Goal: Submit feedback/report problem

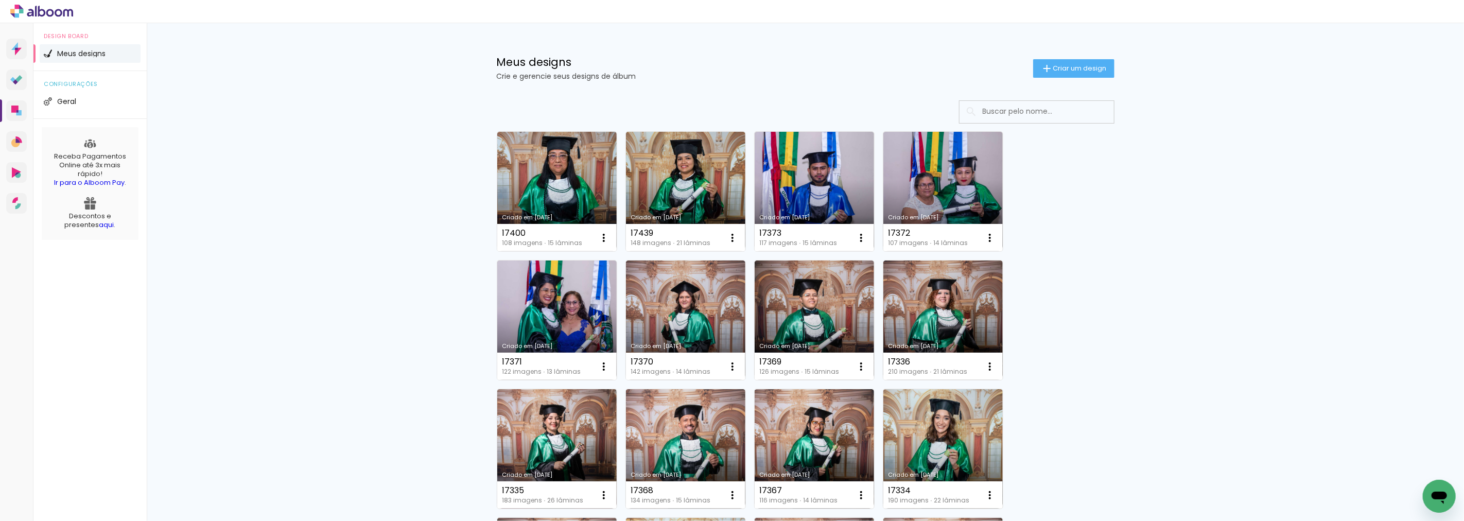
click at [1424, 497] on div "Abrir janela de mensagens" at bounding box center [1438, 495] width 31 height 31
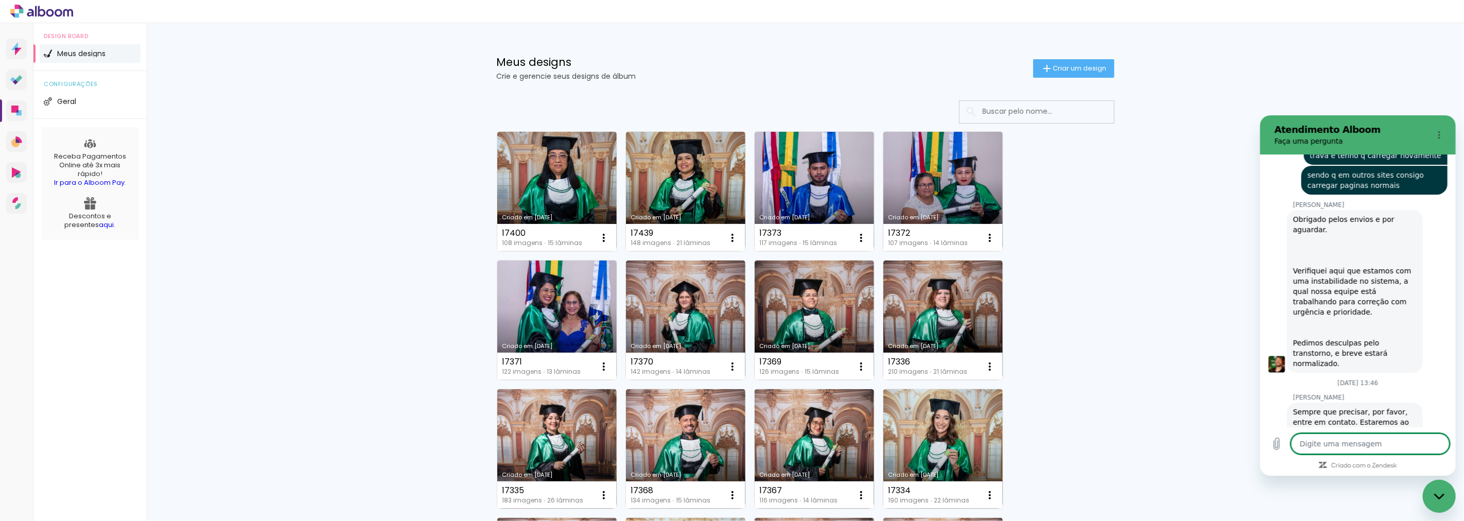
scroll to position [1782, 0]
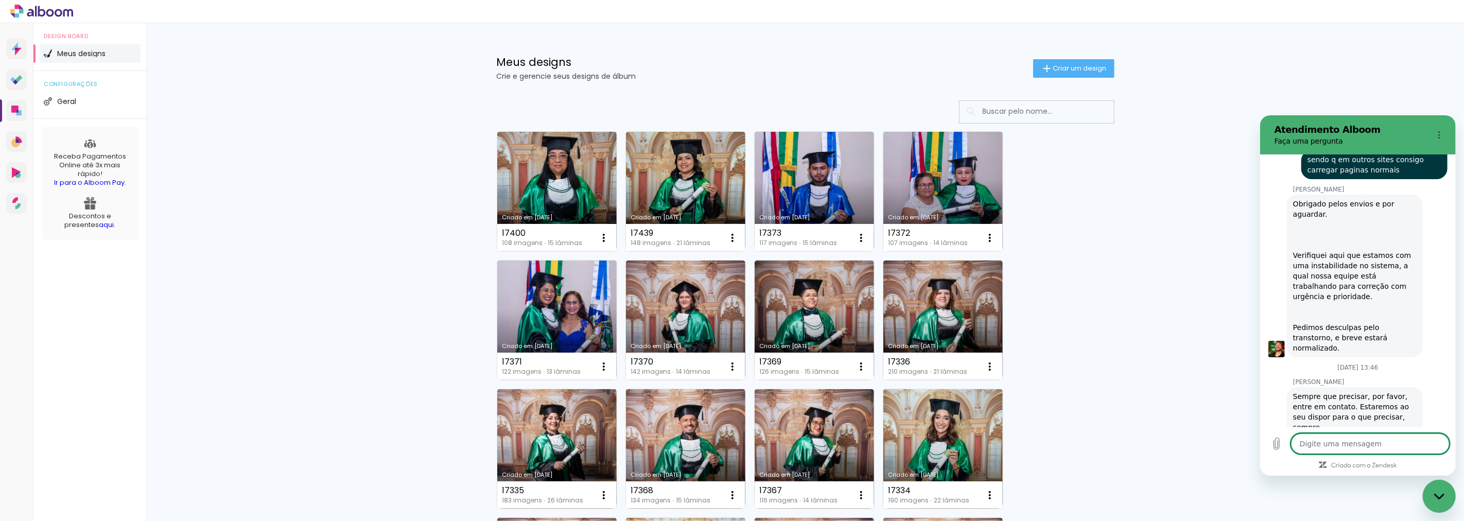
type textarea "B"
type textarea "x"
type textarea "Bo"
type textarea "x"
type textarea "Bom"
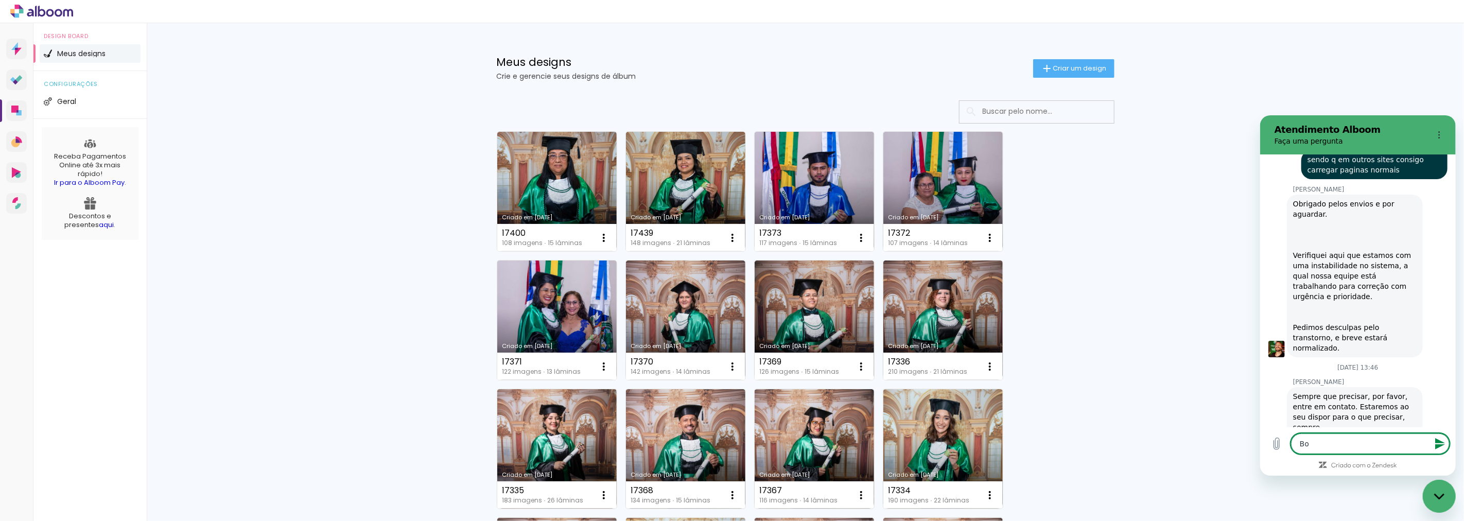
type textarea "x"
type textarea "Bom"
type textarea "x"
type textarea "Bom d"
type textarea "x"
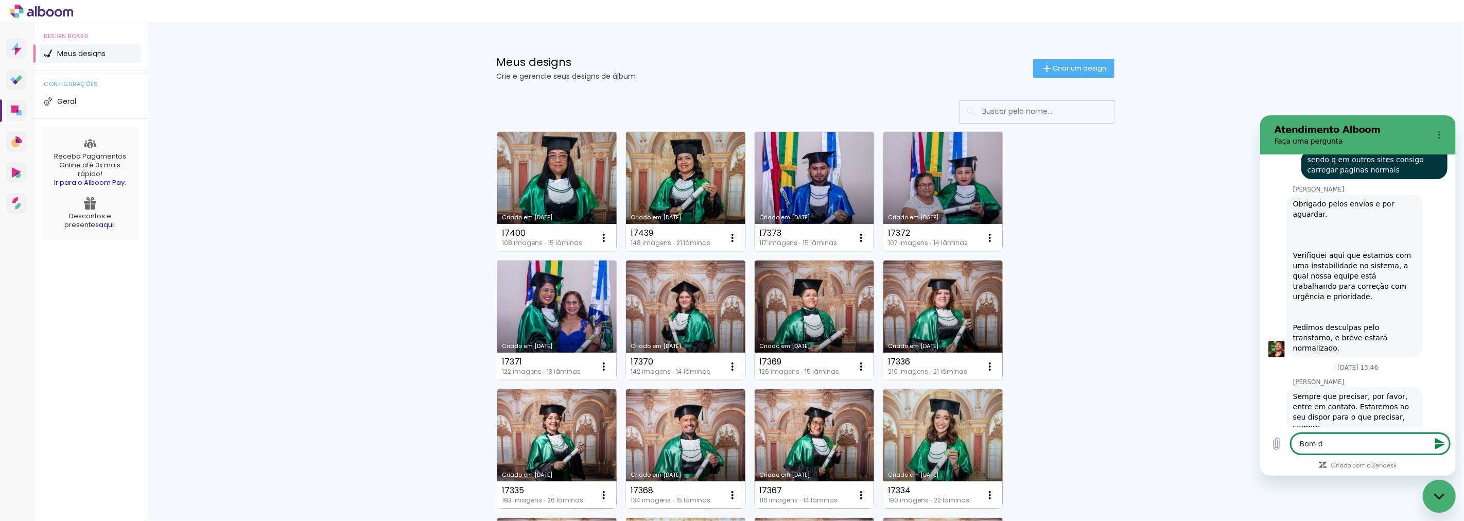
type textarea "Bom di"
type textarea "x"
type textarea "Bom dia"
type textarea "x"
type textarea "Bom dia!"
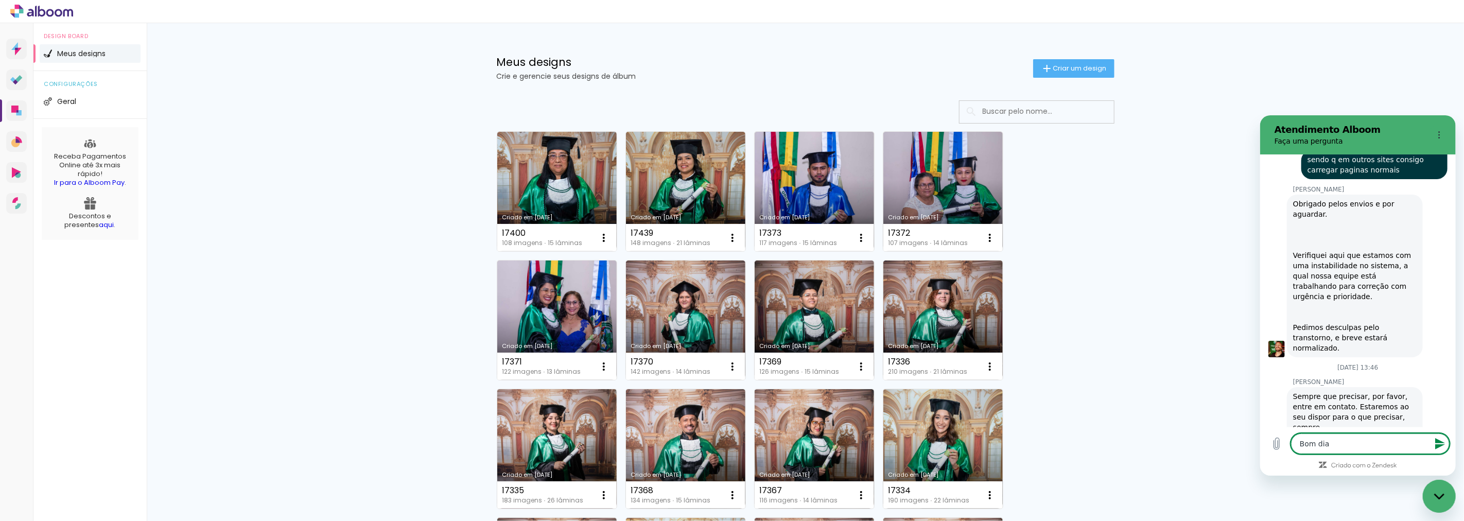
type textarea "x"
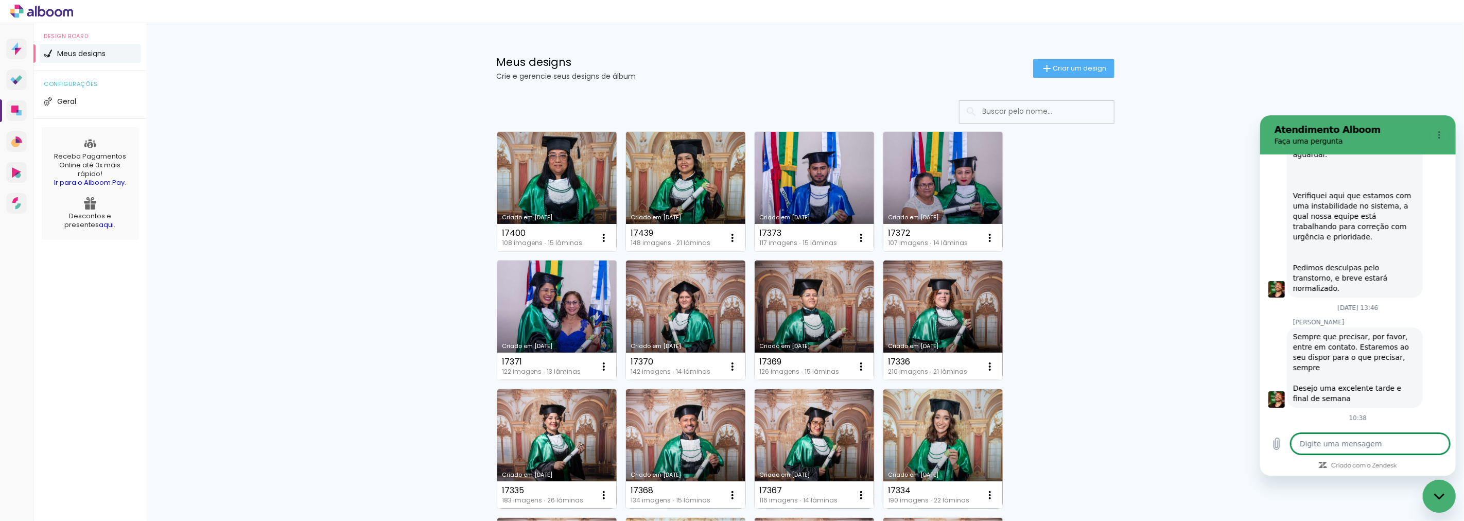
scroll to position [1841, 0]
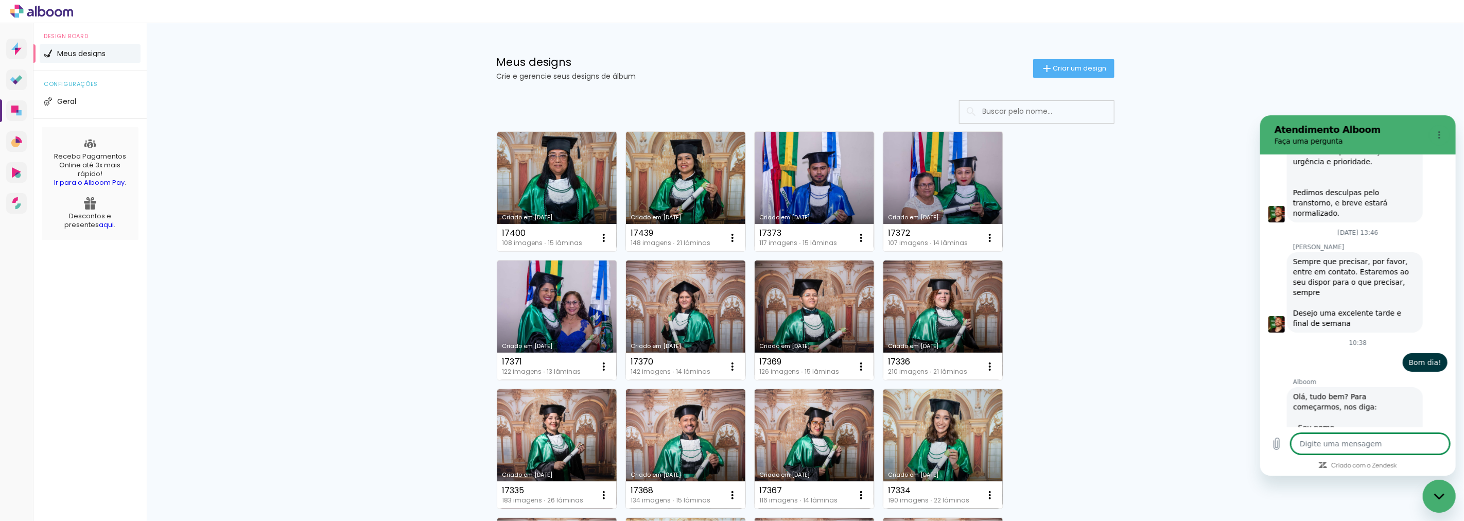
type textarea "x"
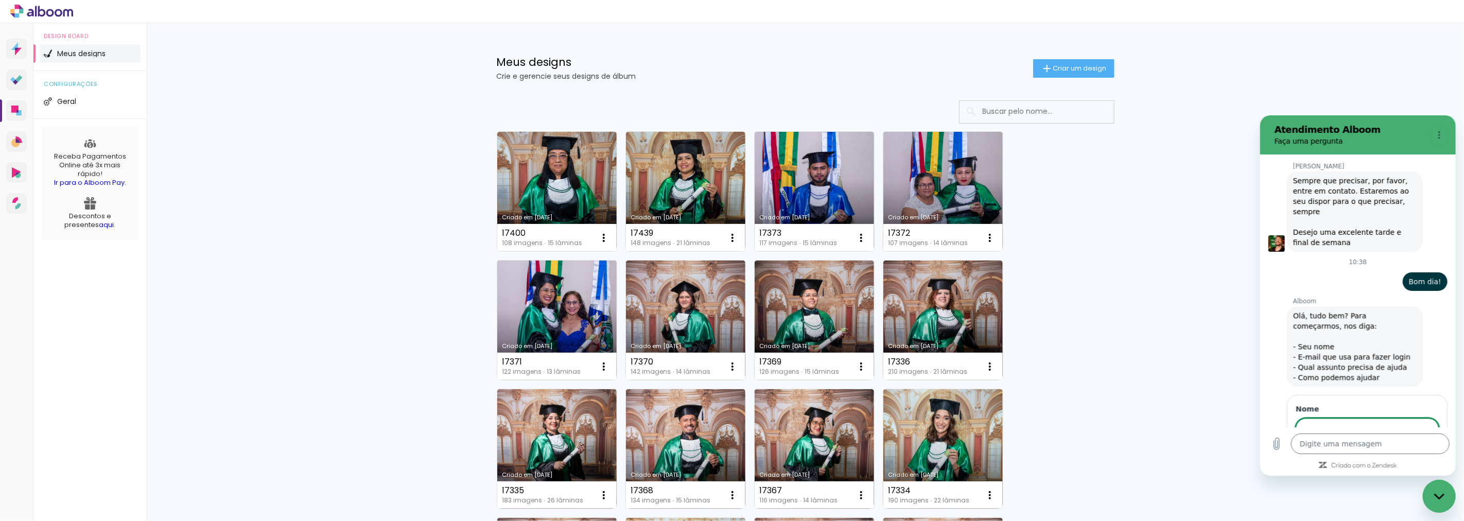
scroll to position [1996, 0]
type input "Thales"
click at [1402, 453] on span "Avançar" at bounding box center [1414, 459] width 29 height 12
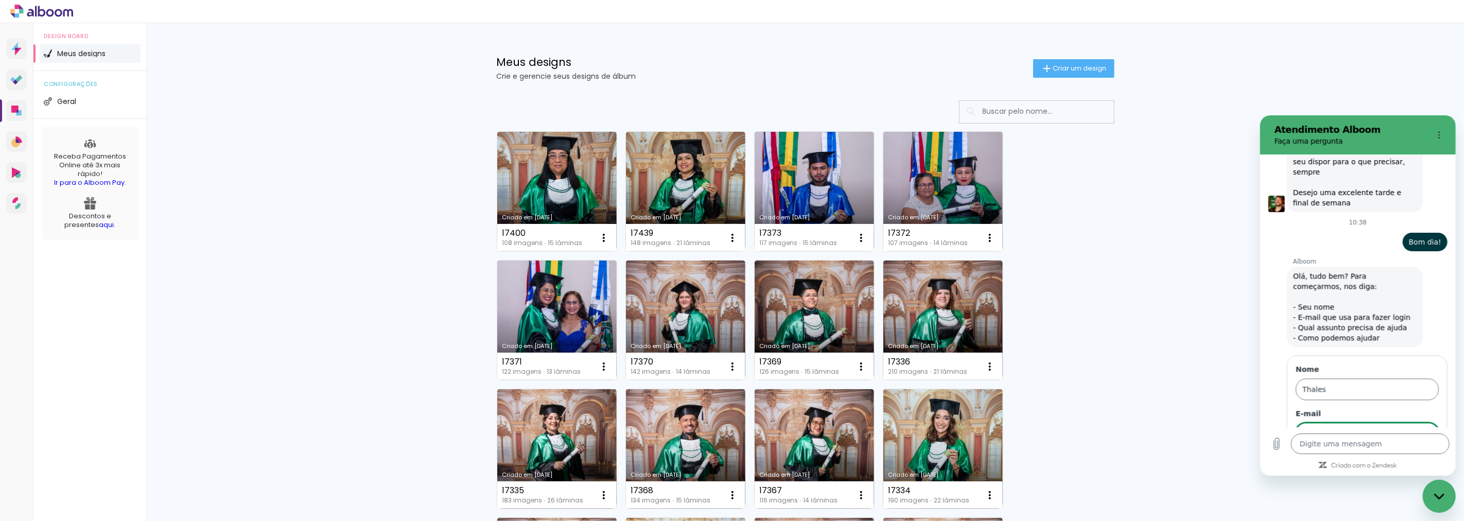
scroll to position [2041, 0]
type input "sortesuntzu@gmail.com"
click at [1413, 453] on span "Avançar" at bounding box center [1414, 459] width 29 height 12
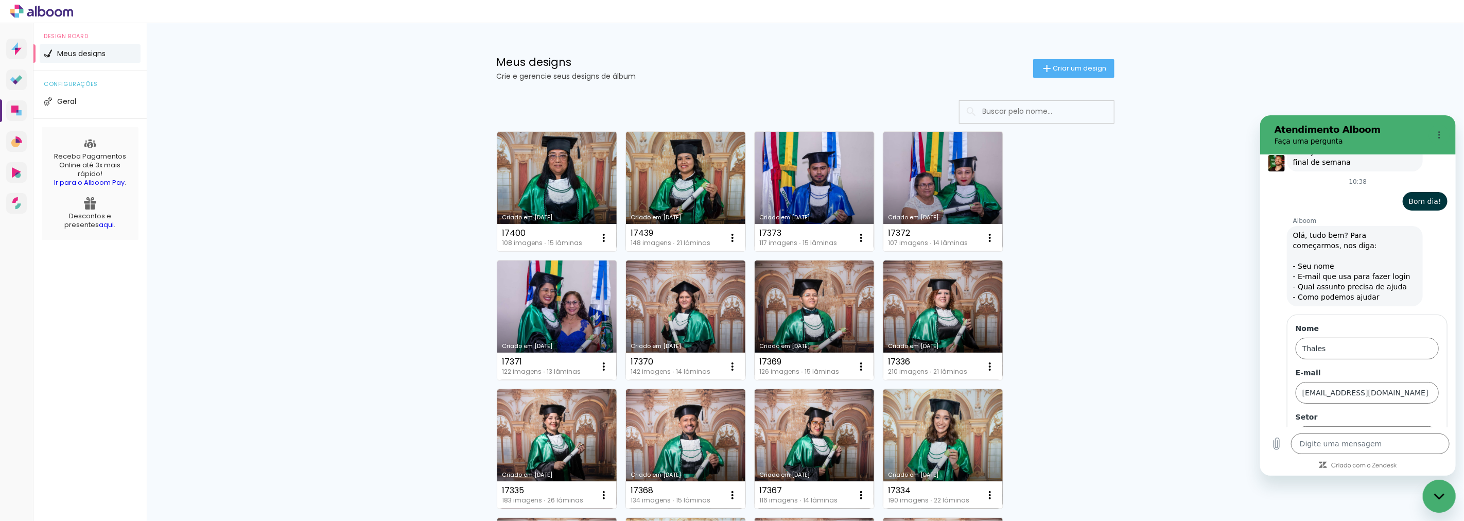
scroll to position [2084, 0]
click at [1352, 421] on div "Alboom Prosite Alboom Prosite" at bounding box center [1360, 430] width 119 height 19
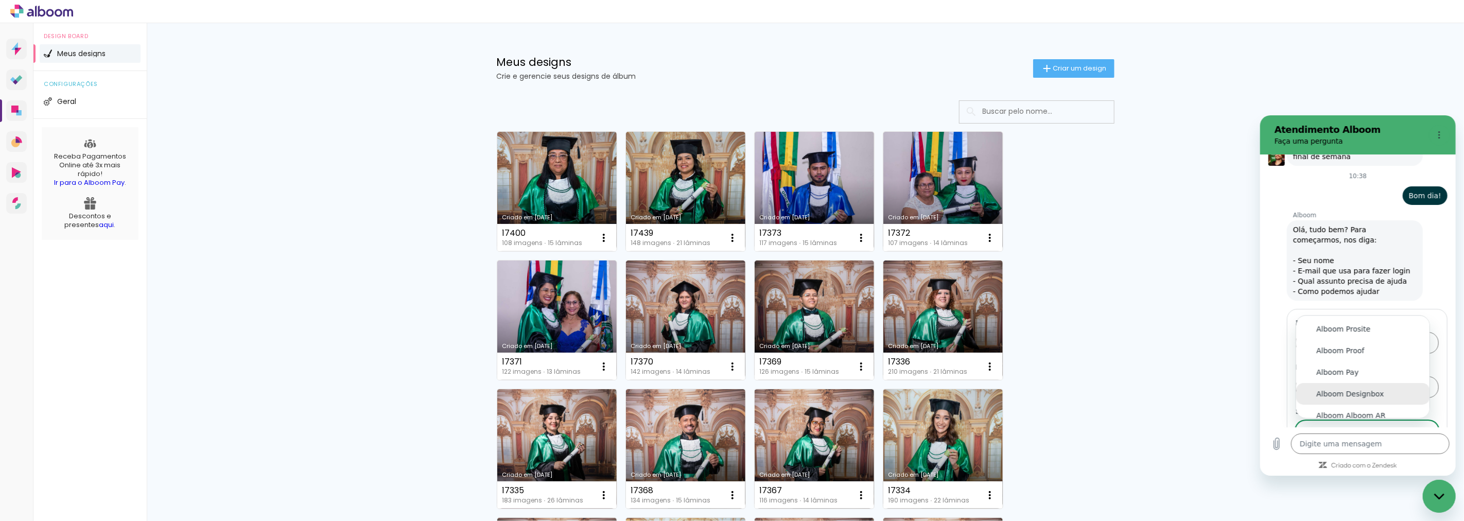
scroll to position [4, 0]
click at [1364, 378] on li "Alboom Designbox" at bounding box center [1362, 389] width 133 height 22
type input "Alboom Designbox"
click at [1411, 453] on span "Avançar" at bounding box center [1414, 459] width 29 height 12
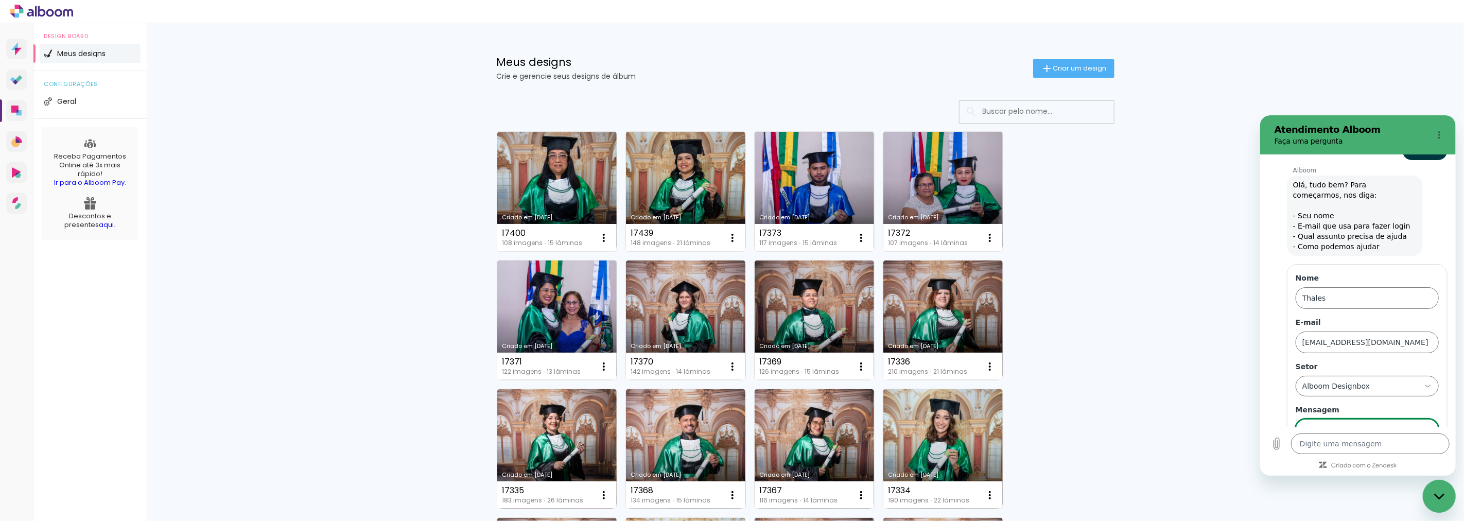
scroll to position [0, 359]
type input "Bom dia, novamente eu estou com problemas no site eu, quando eu tento carregar …"
click at [1398, 448] on button "Enviar" at bounding box center [1418, 458] width 40 height 21
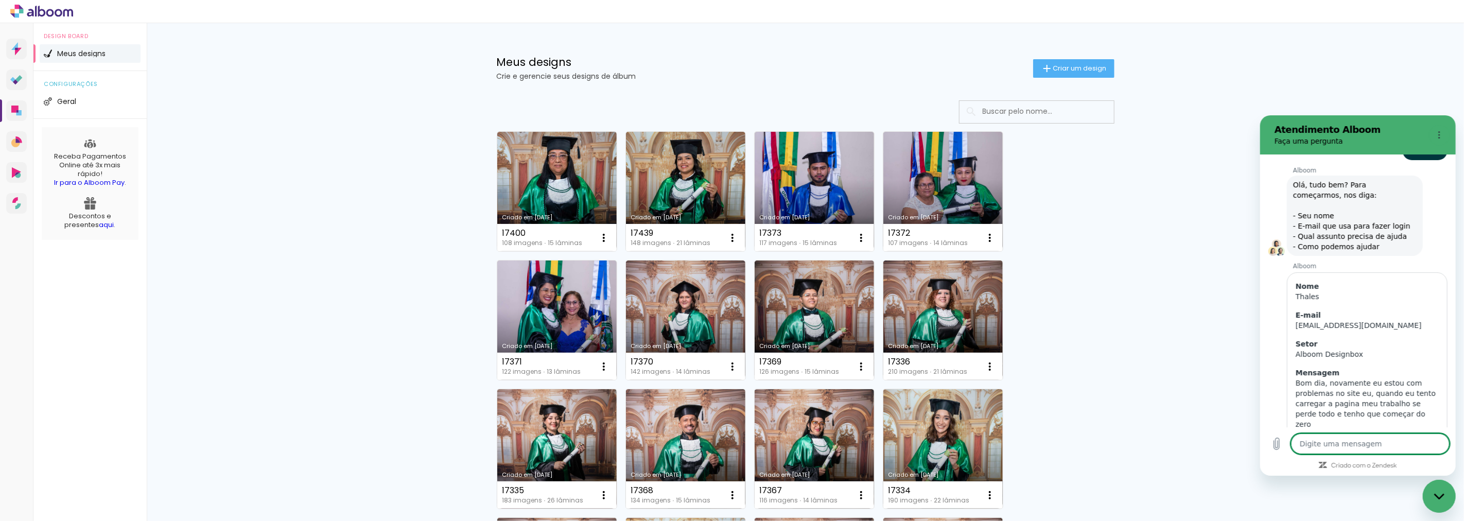
scroll to position [2101, 0]
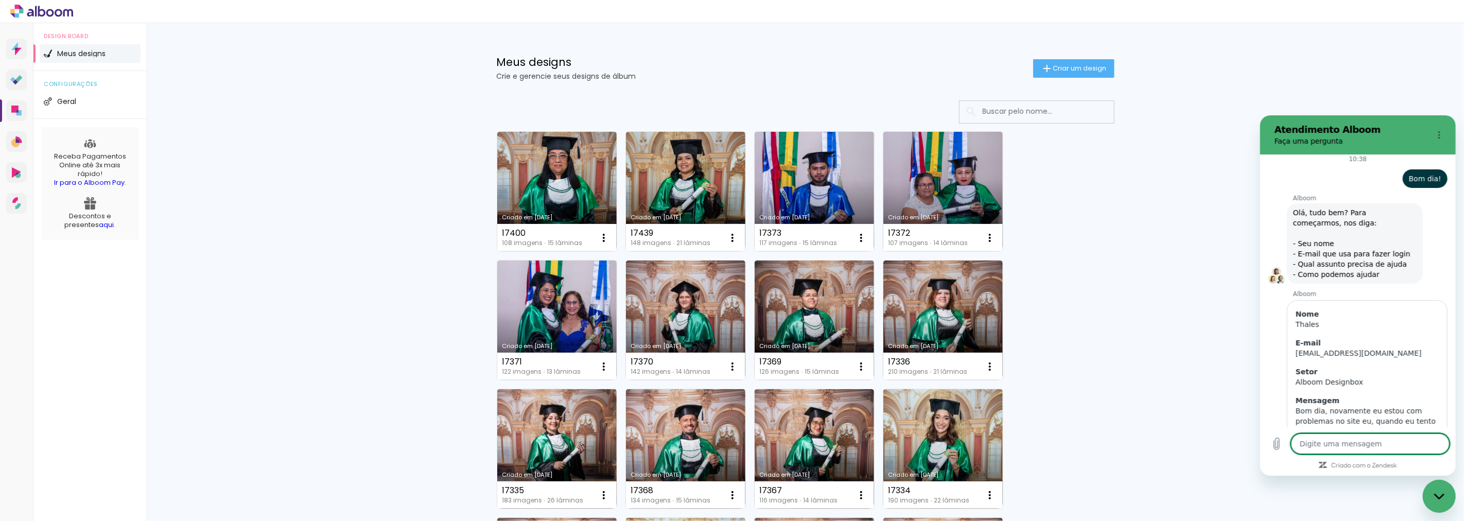
type textarea "x"
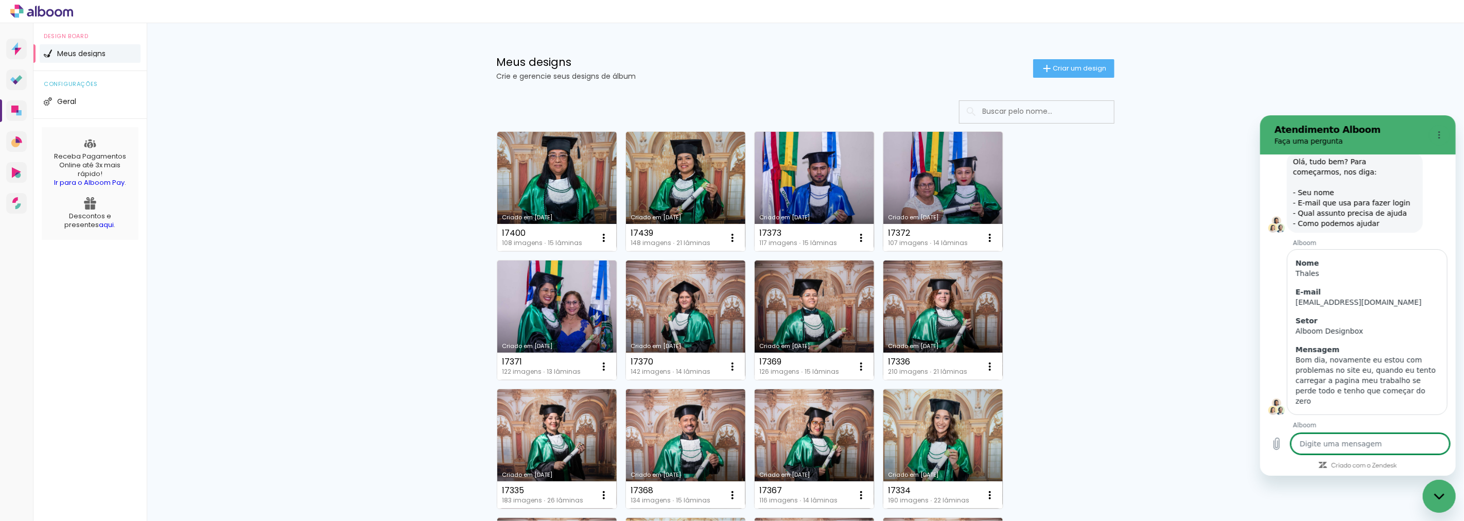
scroll to position [2154, 0]
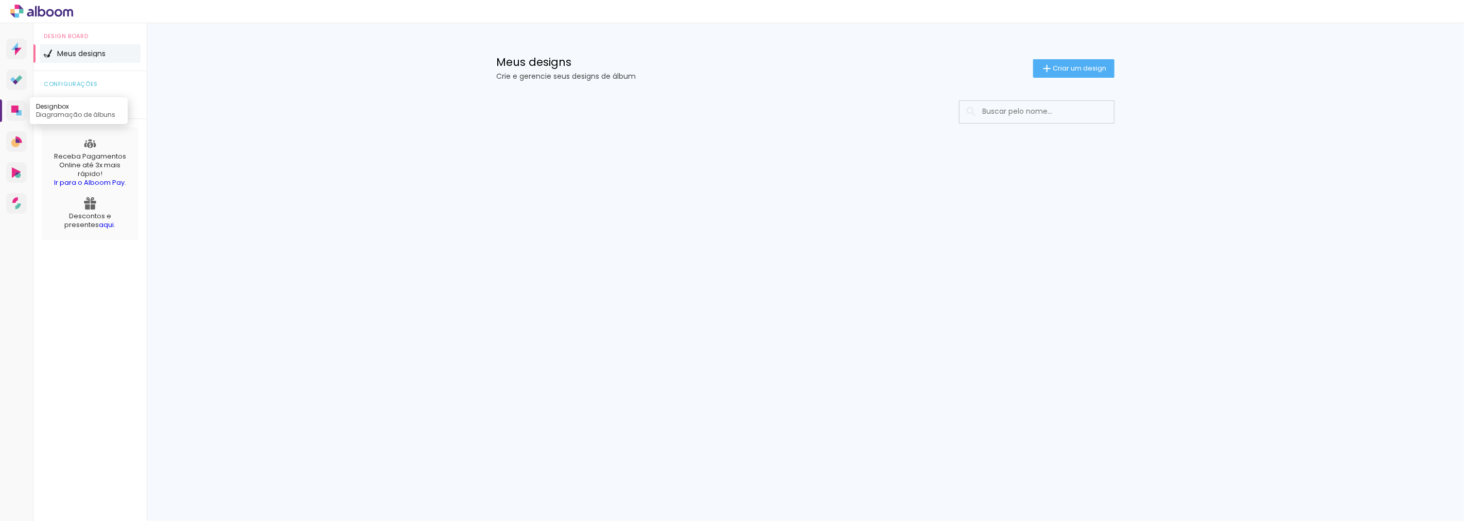
click at [17, 115] on icon at bounding box center [18, 112] width 5 height 5
